Goal: Use online tool/utility: Utilize a website feature to perform a specific function

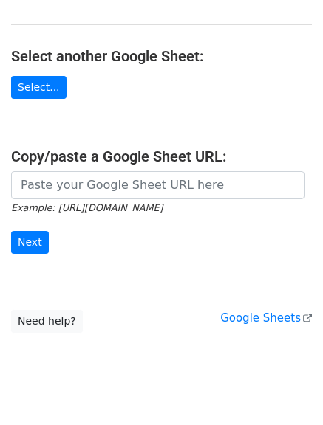
scroll to position [137, 0]
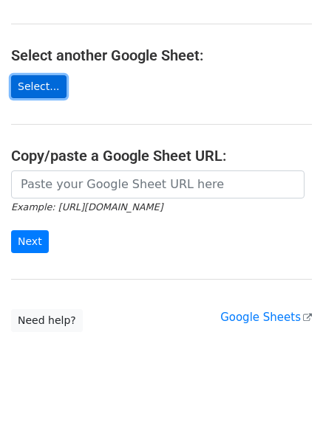
click at [52, 78] on link "Select..." at bounding box center [38, 86] width 55 height 23
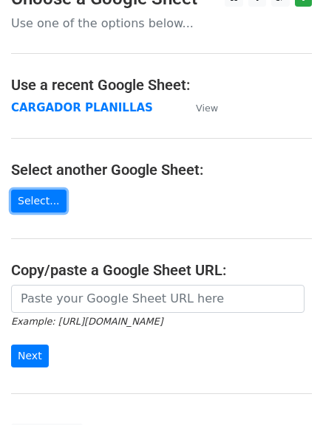
scroll to position [18, 0]
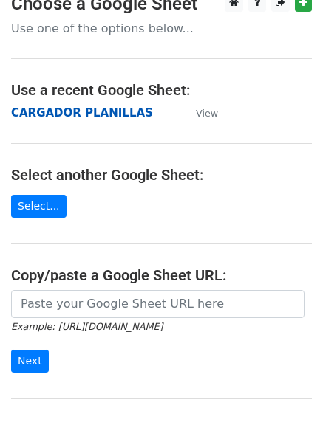
click at [100, 109] on strong "CARGADOR PLANILLAS" at bounding box center [82, 112] width 142 height 13
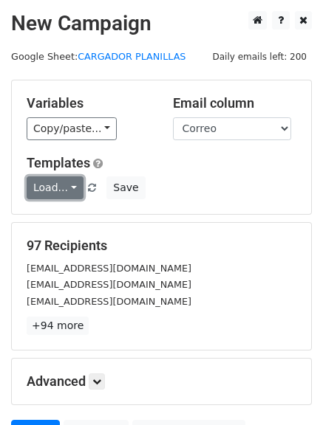
click at [66, 183] on link "Load..." at bounding box center [55, 187] width 57 height 23
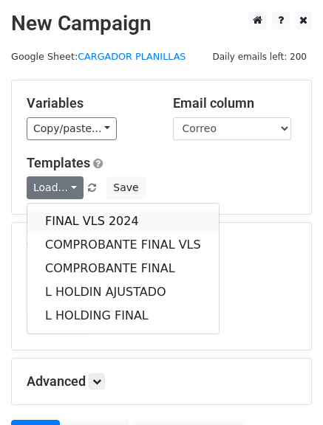
click at [83, 219] on link "FINAL VLS 2024" at bounding box center [122, 222] width 191 height 24
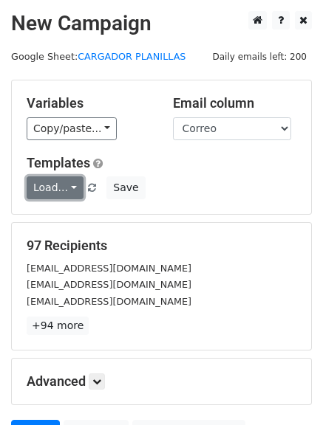
click at [69, 193] on link "Load..." at bounding box center [55, 187] width 57 height 23
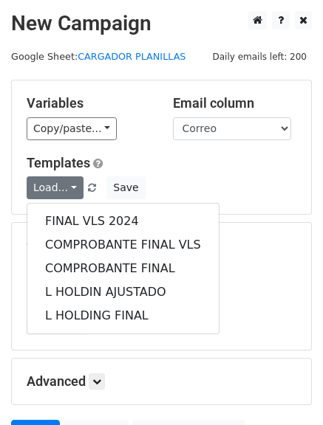
click at [182, 160] on h5 "Templates" at bounding box center [162, 163] width 270 height 16
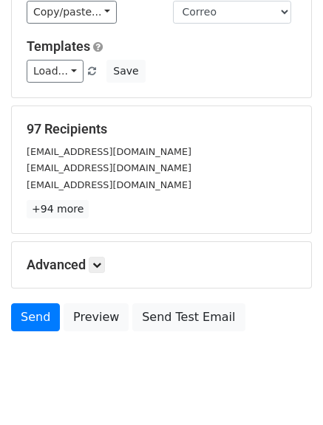
scroll to position [119, 0]
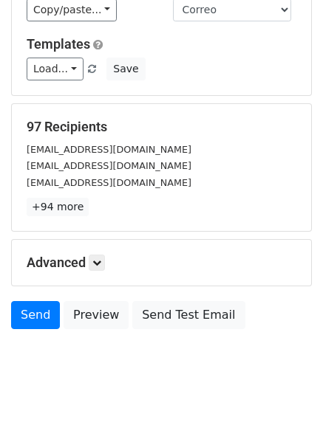
click at [110, 256] on h5 "Advanced" at bounding box center [162, 263] width 270 height 16
click at [101, 258] on icon at bounding box center [96, 262] width 9 height 9
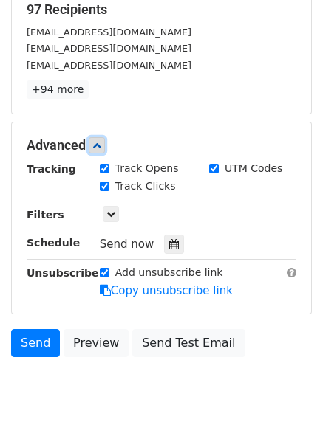
scroll to position [256, 0]
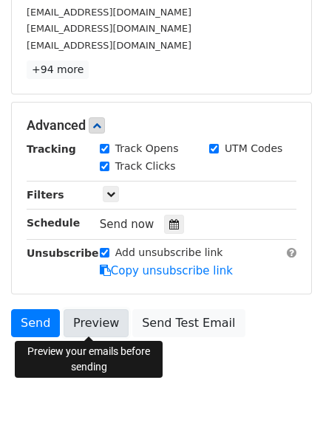
click at [86, 328] on link "Preview" at bounding box center [96, 323] width 65 height 28
